Goal: Transaction & Acquisition: Purchase product/service

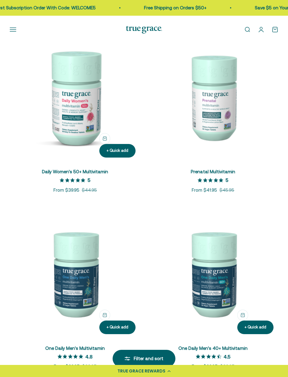
scroll to position [300, 0]
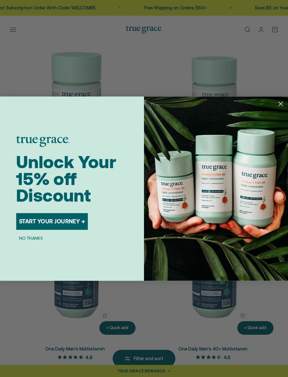
click at [284, 109] on circle "Close dialog" at bounding box center [281, 104] width 10 height 10
click at [283, 109] on circle "Close dialog" at bounding box center [281, 104] width 10 height 10
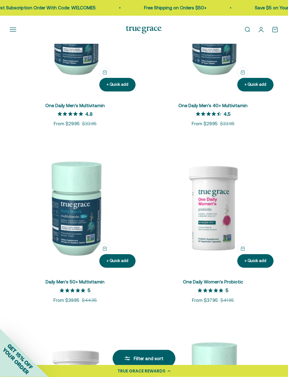
scroll to position [581, 0]
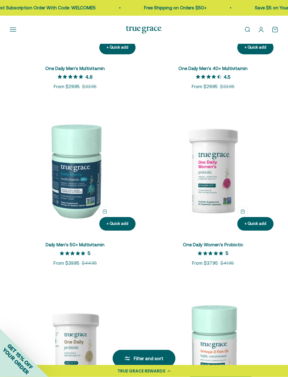
click at [80, 205] on img at bounding box center [75, 170] width 131 height 131
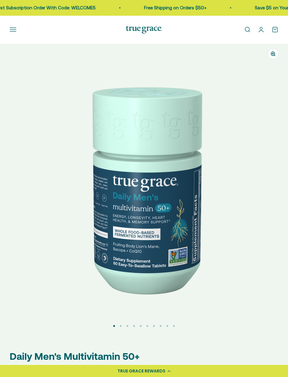
select select "3"
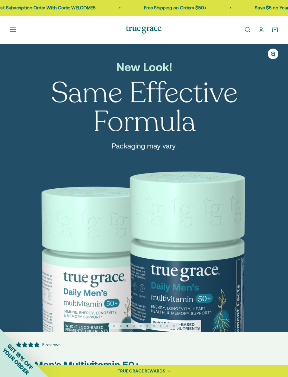
scroll to position [0, 577]
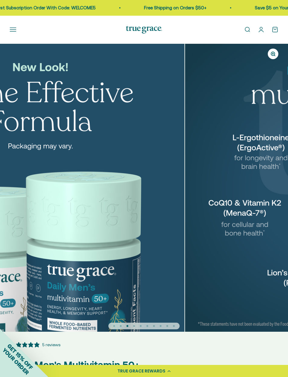
click at [285, 372] on div "TRUE GRACE REWARDS" at bounding box center [144, 371] width 288 height 12
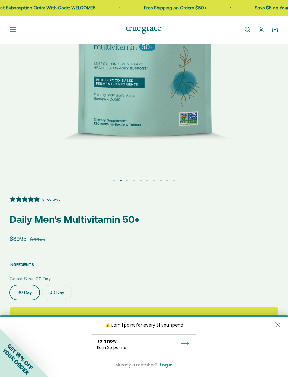
scroll to position [146, 0]
click at [59, 300] on label "60 Day" at bounding box center [57, 292] width 30 height 15
click at [10, 285] on input "60 Day" at bounding box center [9, 285] width 0 height 0
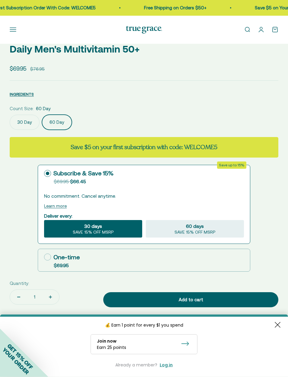
scroll to position [316, 0]
click at [48, 257] on icon at bounding box center [47, 257] width 7 height 7
click at [44, 257] on input "One-time $69.95" at bounding box center [44, 257] width 0 height 0
radio input "true"
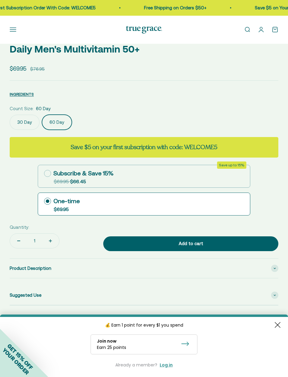
click at [217, 245] on div "Add to cart" at bounding box center [190, 243] width 151 height 7
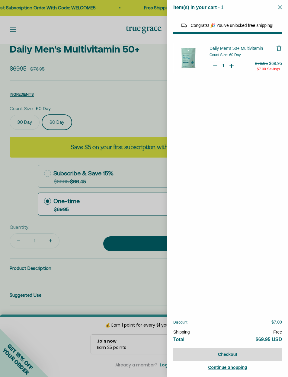
select select "44882806636758"
select select "42422728065238"
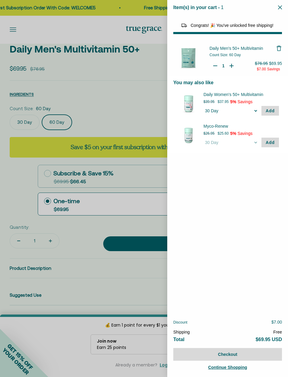
scroll to position [340, 0]
